Goal: Task Accomplishment & Management: Use online tool/utility

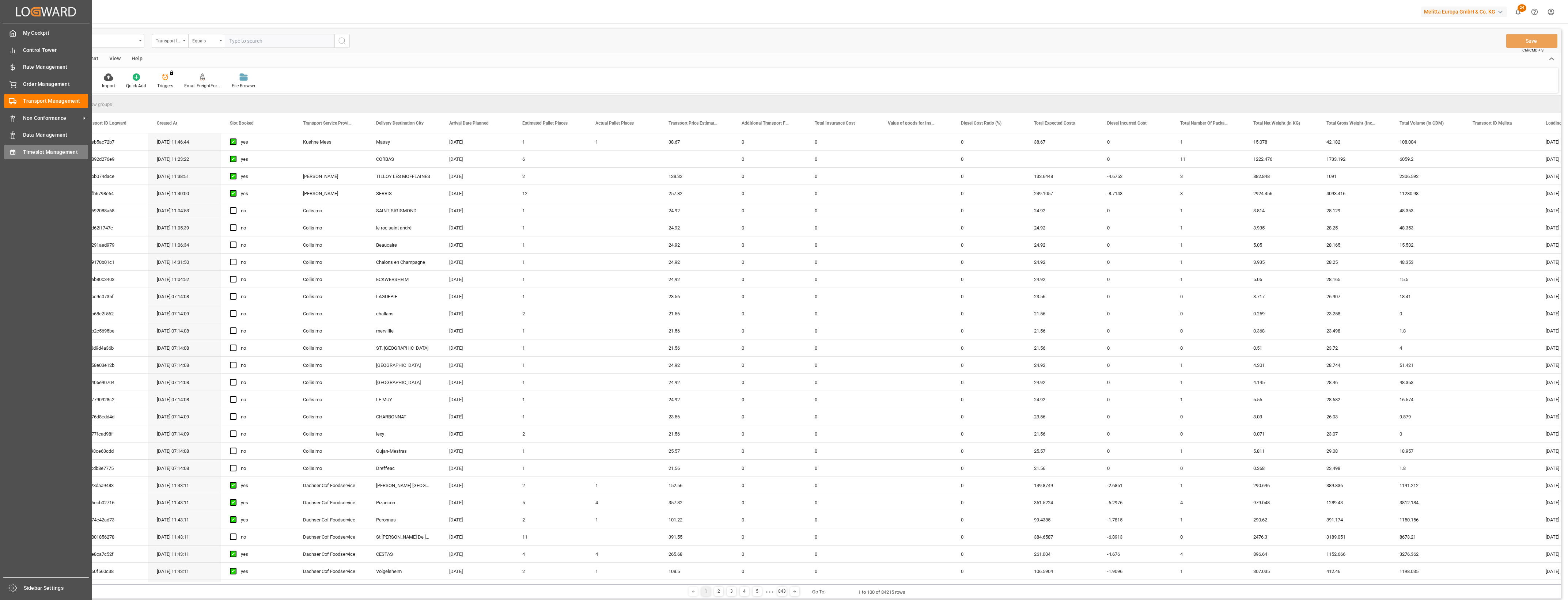
click at [13, 151] on icon at bounding box center [12, 151] width 5 height 5
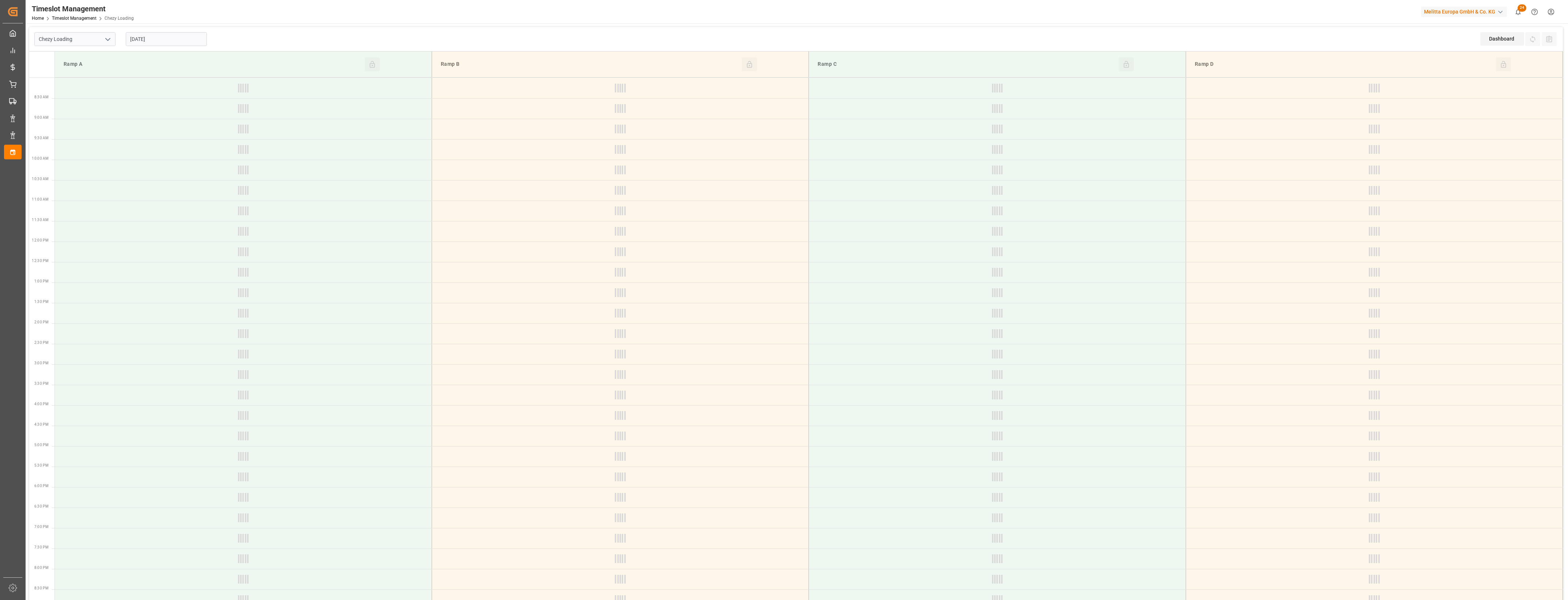
type input "Chezy Loading"
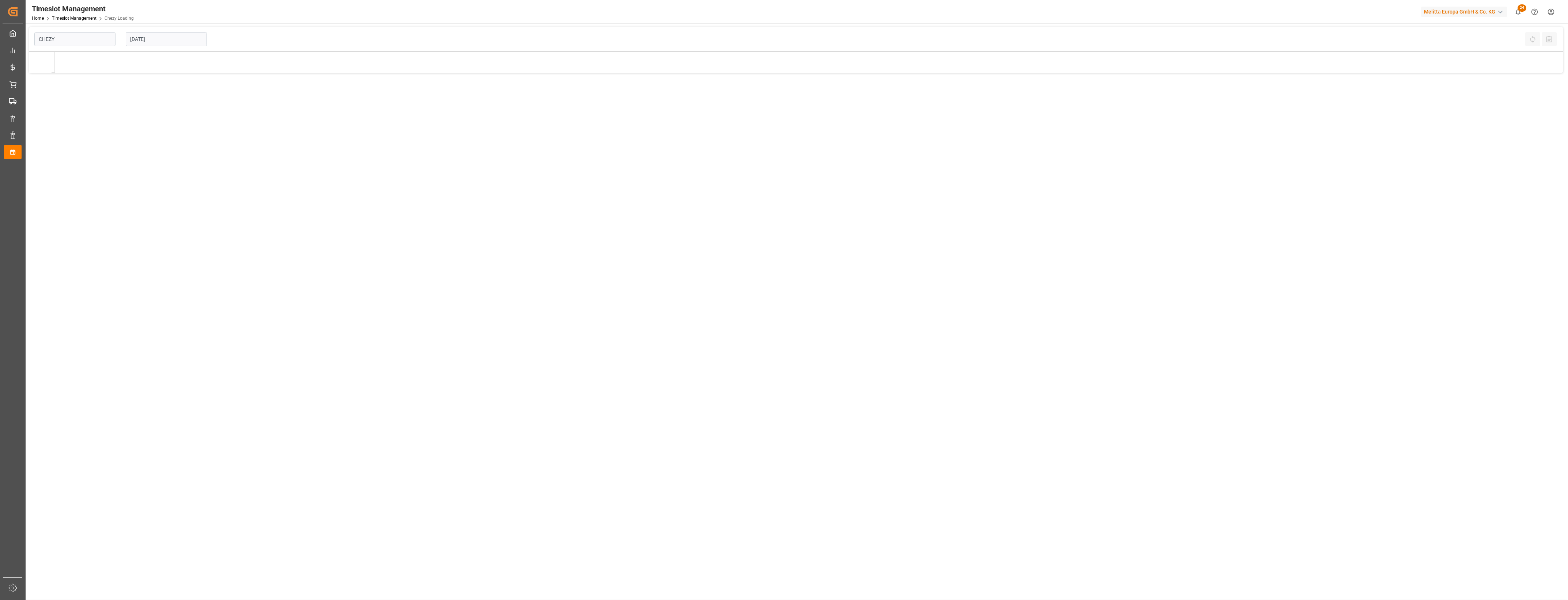
type input "Chezy Loading"
